Goal: Navigation & Orientation: Find specific page/section

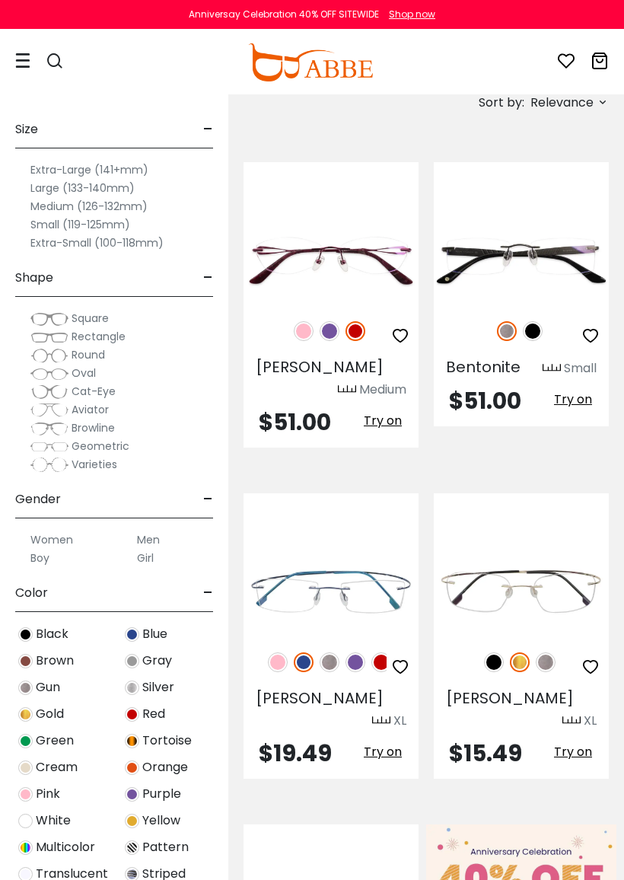
scroll to position [642, 0]
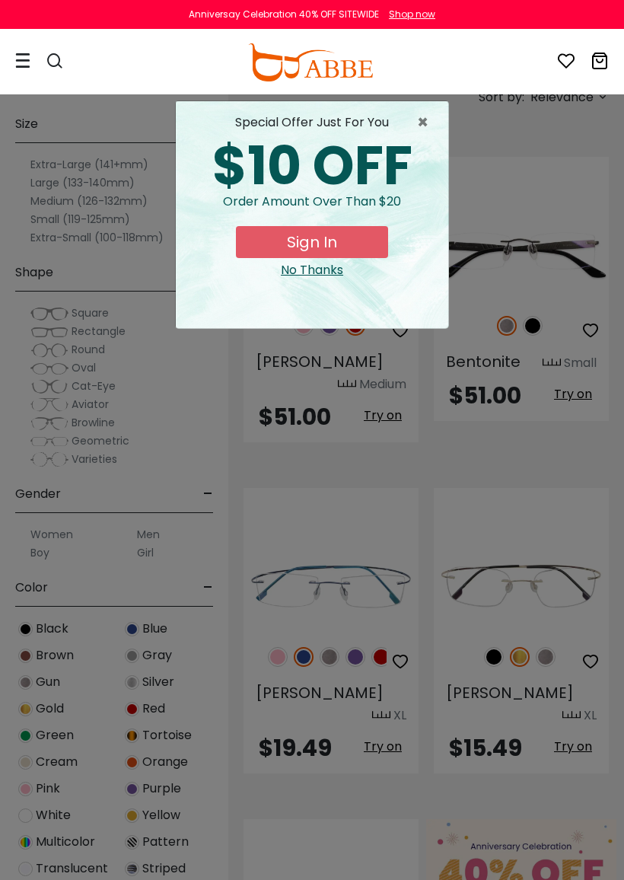
click at [427, 129] on span "×" at bounding box center [426, 122] width 19 height 18
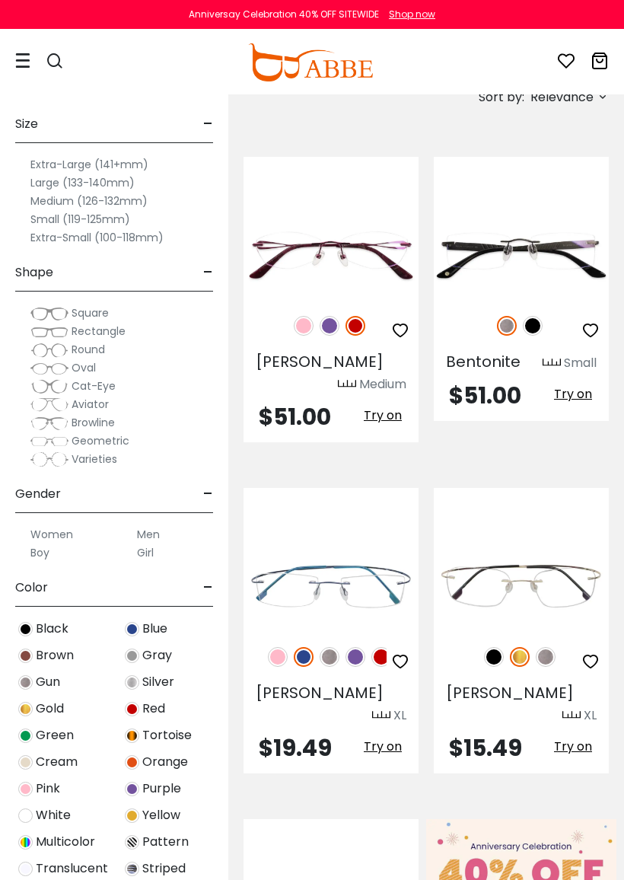
click at [285, 647] on img at bounding box center [278, 657] width 20 height 20
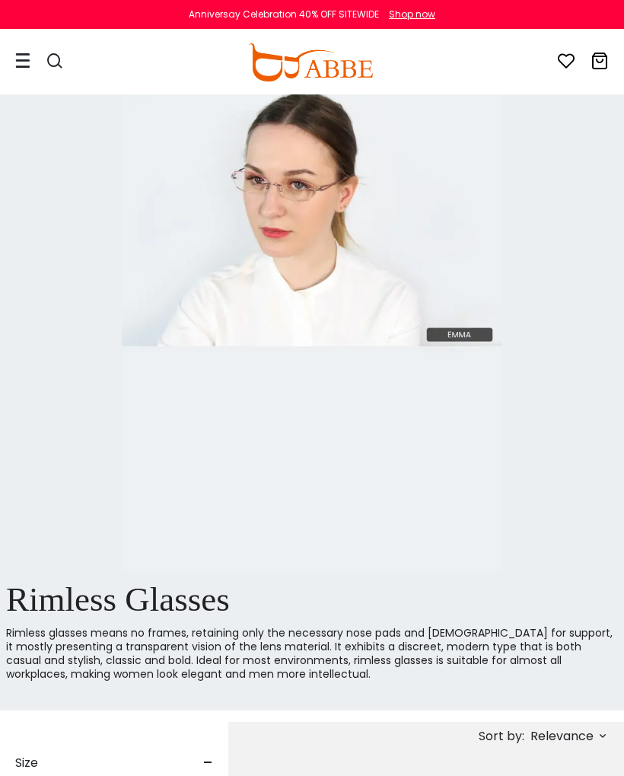
scroll to position [0, 0]
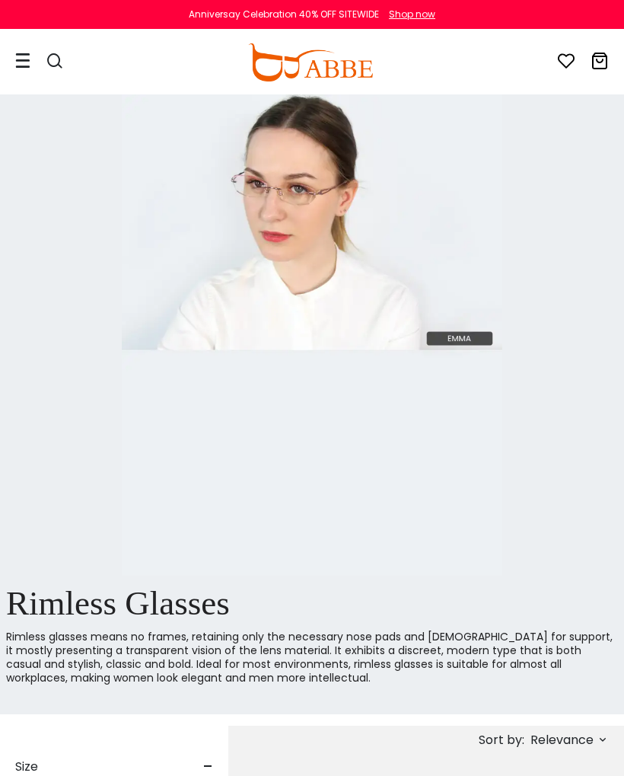
click at [37, 58] on div at bounding box center [47, 62] width 64 height 64
click at [39, 58] on div at bounding box center [47, 62] width 64 height 64
click at [42, 65] on div at bounding box center [47, 62] width 64 height 64
click at [37, 56] on div at bounding box center [47, 62] width 64 height 64
click at [37, 57] on div at bounding box center [47, 62] width 64 height 64
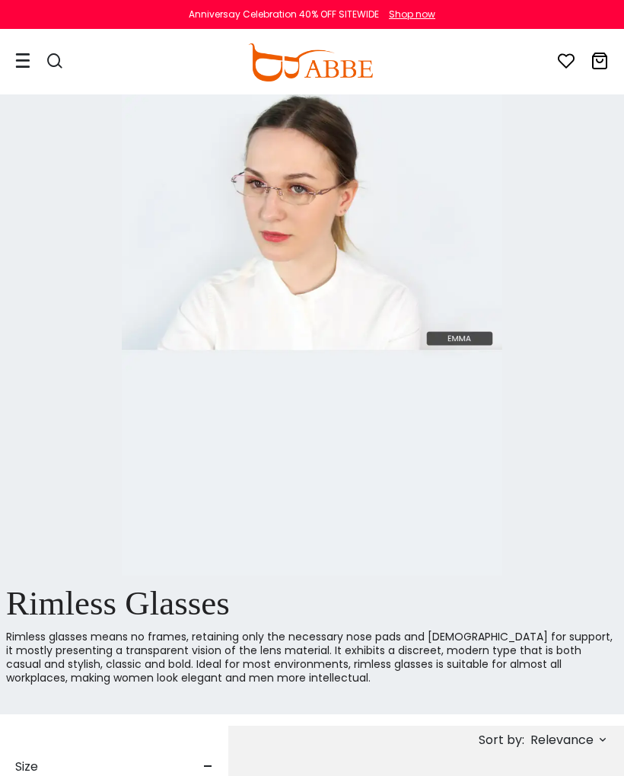
click at [41, 62] on div at bounding box center [47, 62] width 64 height 64
click at [30, 56] on div at bounding box center [47, 62] width 64 height 64
click at [30, 62] on div at bounding box center [47, 62] width 64 height 64
click at [49, 51] on div at bounding box center [55, 62] width 18 height 64
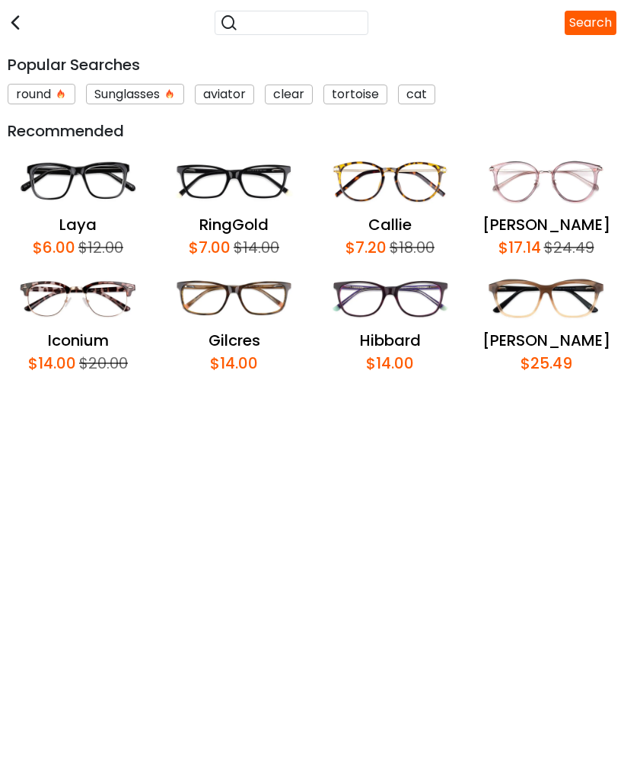
click at [49, 50] on div "Popular Searches round Sunglasses aviator clear tortoise cat Recommended Laya $…" at bounding box center [312, 214] width 624 height 336
click at [139, 103] on div "Sunglasses" at bounding box center [135, 94] width 98 height 21
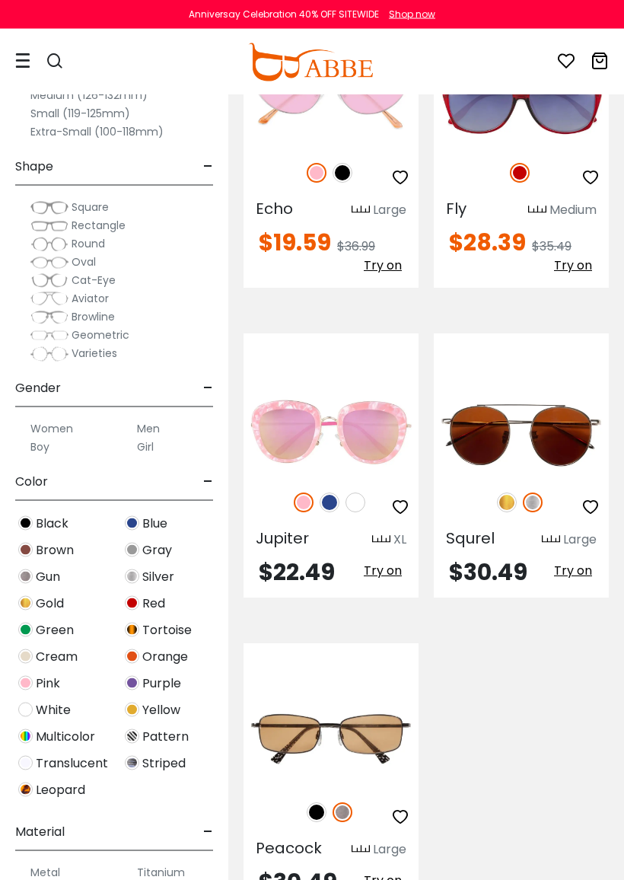
scroll to position [4575, 0]
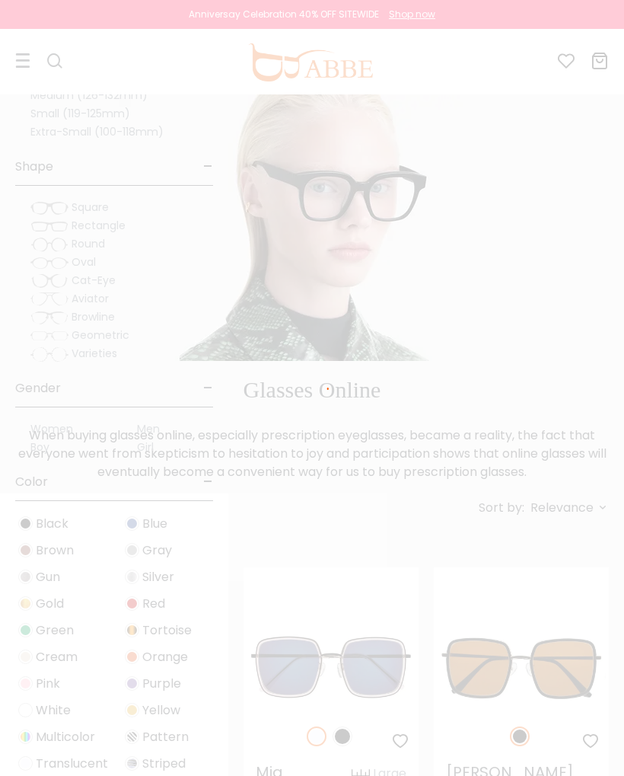
scroll to position [4617, 0]
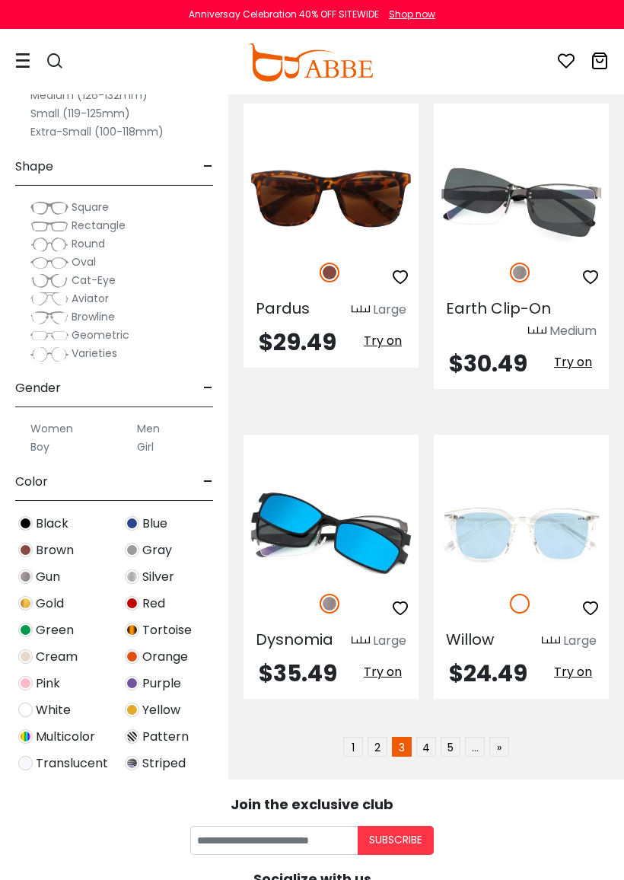
scroll to position [4633, 0]
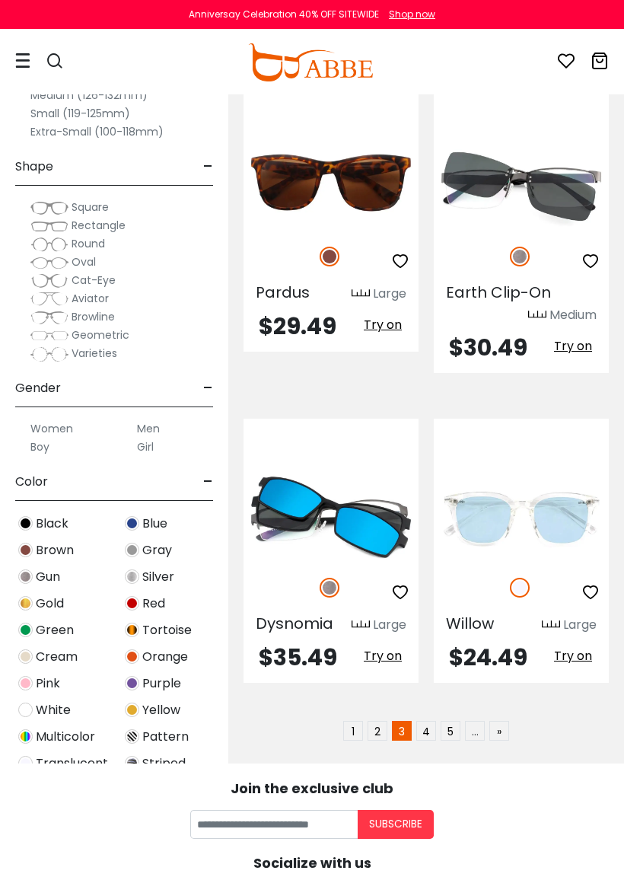
click at [434, 721] on link "4" at bounding box center [426, 731] width 20 height 20
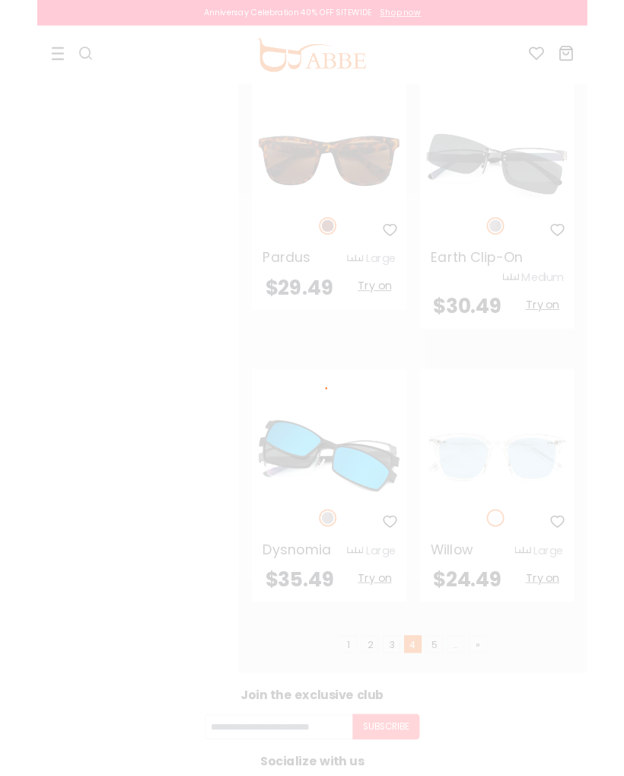
scroll to position [4676, 0]
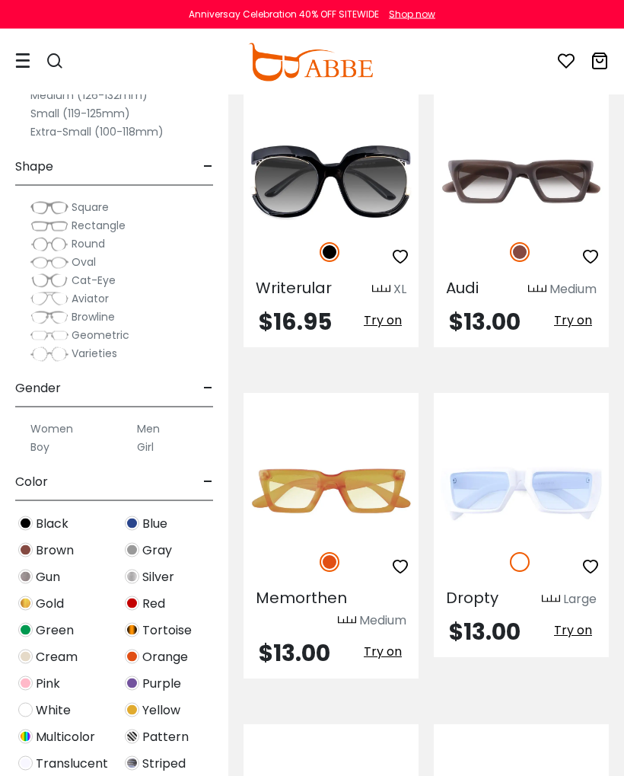
scroll to position [3884, 0]
